Goal: Task Accomplishment & Management: Manage account settings

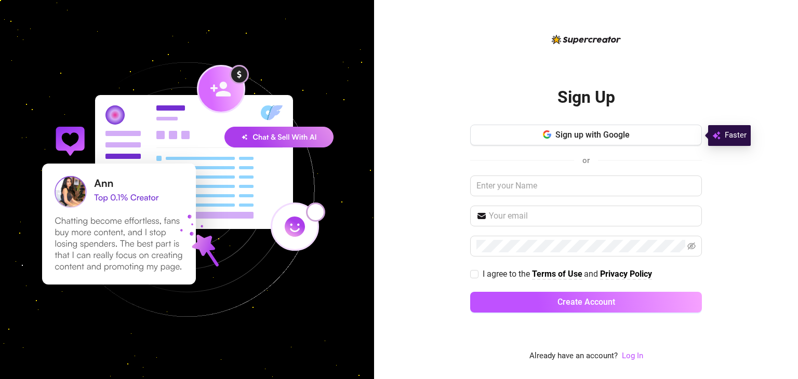
drag, startPoint x: 632, startPoint y: 356, endPoint x: 587, endPoint y: 331, distance: 50.9
click at [632, 356] on link "Log In" at bounding box center [632, 355] width 21 height 9
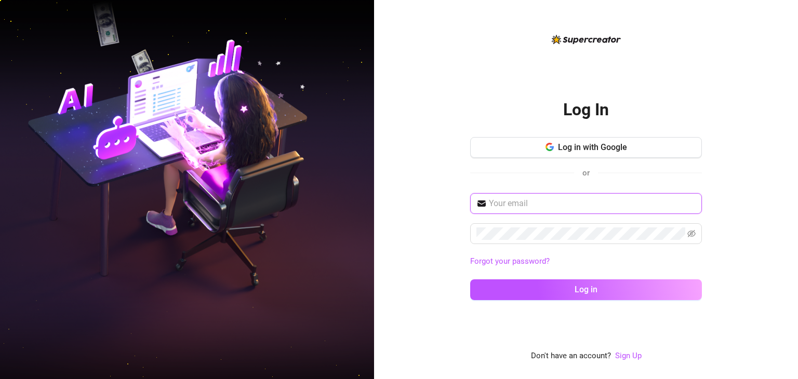
type input "[EMAIL_ADDRESS][DOMAIN_NAME]"
drag, startPoint x: 579, startPoint y: 287, endPoint x: 609, endPoint y: 340, distance: 60.4
click at [579, 287] on span "Log in" at bounding box center [585, 290] width 23 height 10
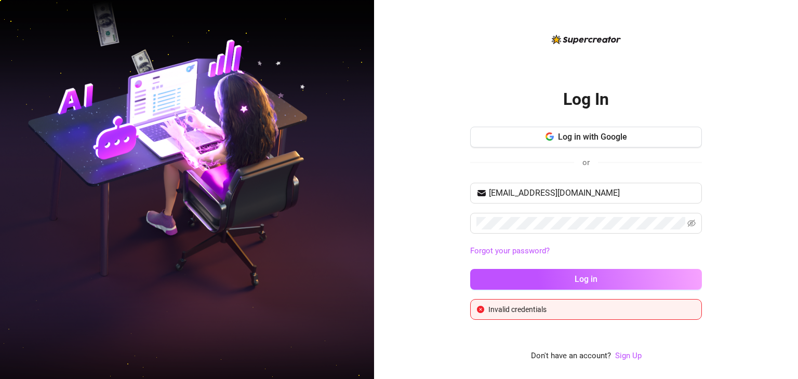
click at [724, 229] on div "Log In Log in with Google or ddjnk01@gmail.com Forgot your password? Log in Inv…" at bounding box center [586, 189] width 424 height 379
click at [692, 225] on icon "eye-invisible" at bounding box center [691, 223] width 8 height 7
click at [418, 213] on div "Log In Log in with Google or ddjnk01@gmail.com Forgot your password? Log in Inv…" at bounding box center [586, 189] width 424 height 379
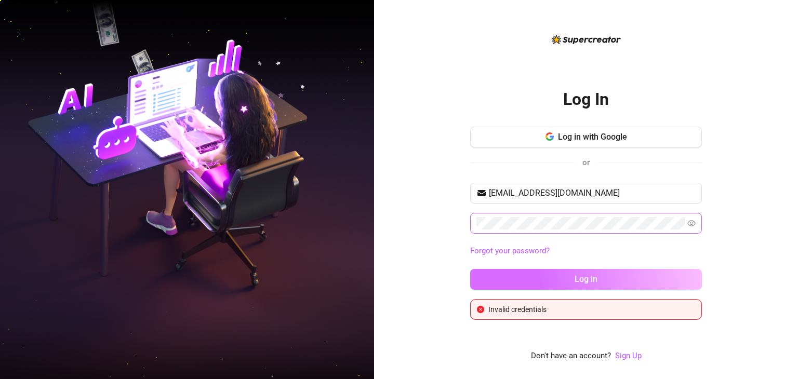
click at [516, 277] on button "Log in" at bounding box center [586, 279] width 232 height 21
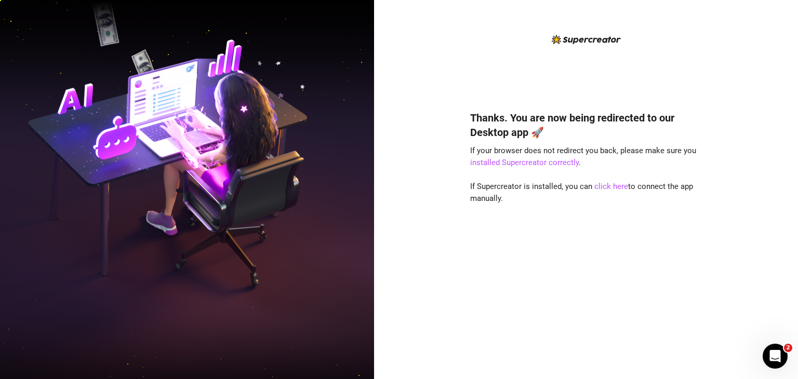
click at [699, 218] on div "Thanks. You are now being redirected to our Desktop app 🚀 If your browser does …" at bounding box center [586, 230] width 232 height 266
click at [608, 185] on link "click here" at bounding box center [611, 186] width 34 height 9
